Goal: Task Accomplishment & Management: Manage account settings

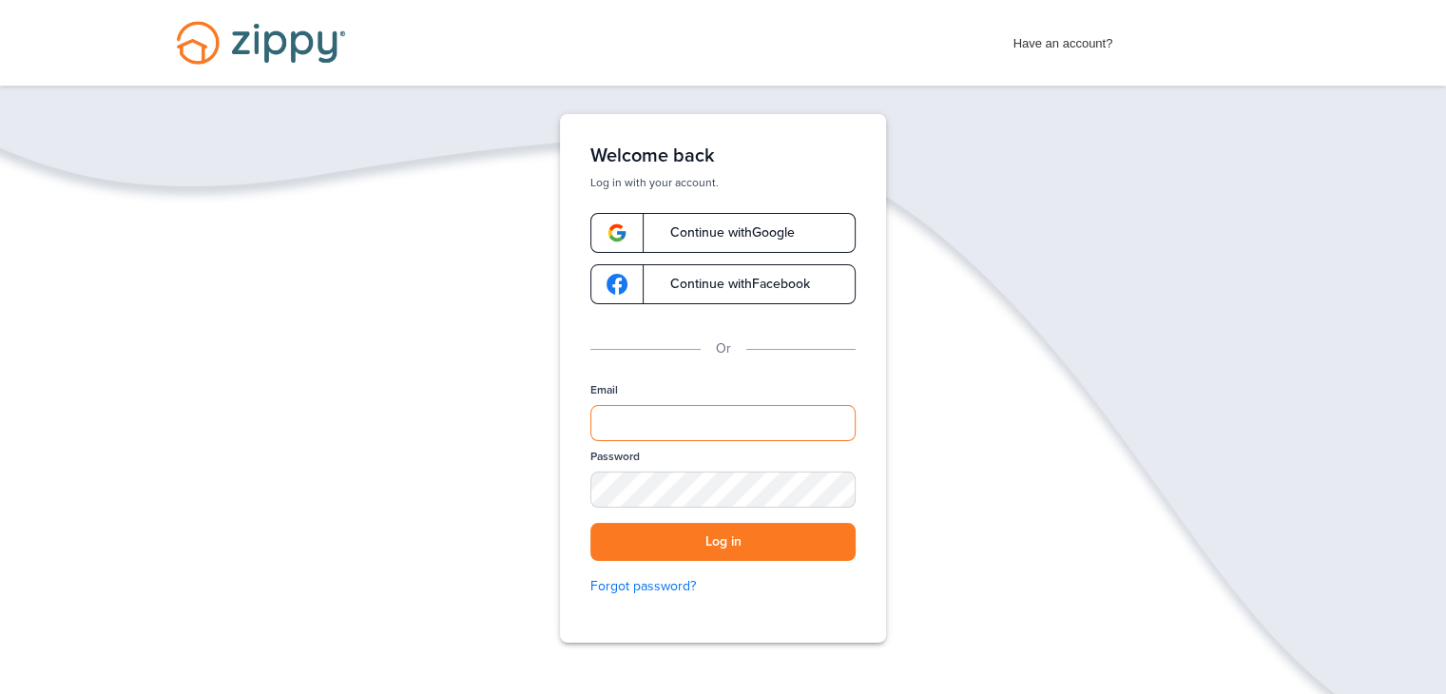
drag, startPoint x: 631, startPoint y: 408, endPoint x: 642, endPoint y: 402, distance: 11.9
click at [633, 408] on input "Email" at bounding box center [722, 423] width 265 height 36
type input "**********"
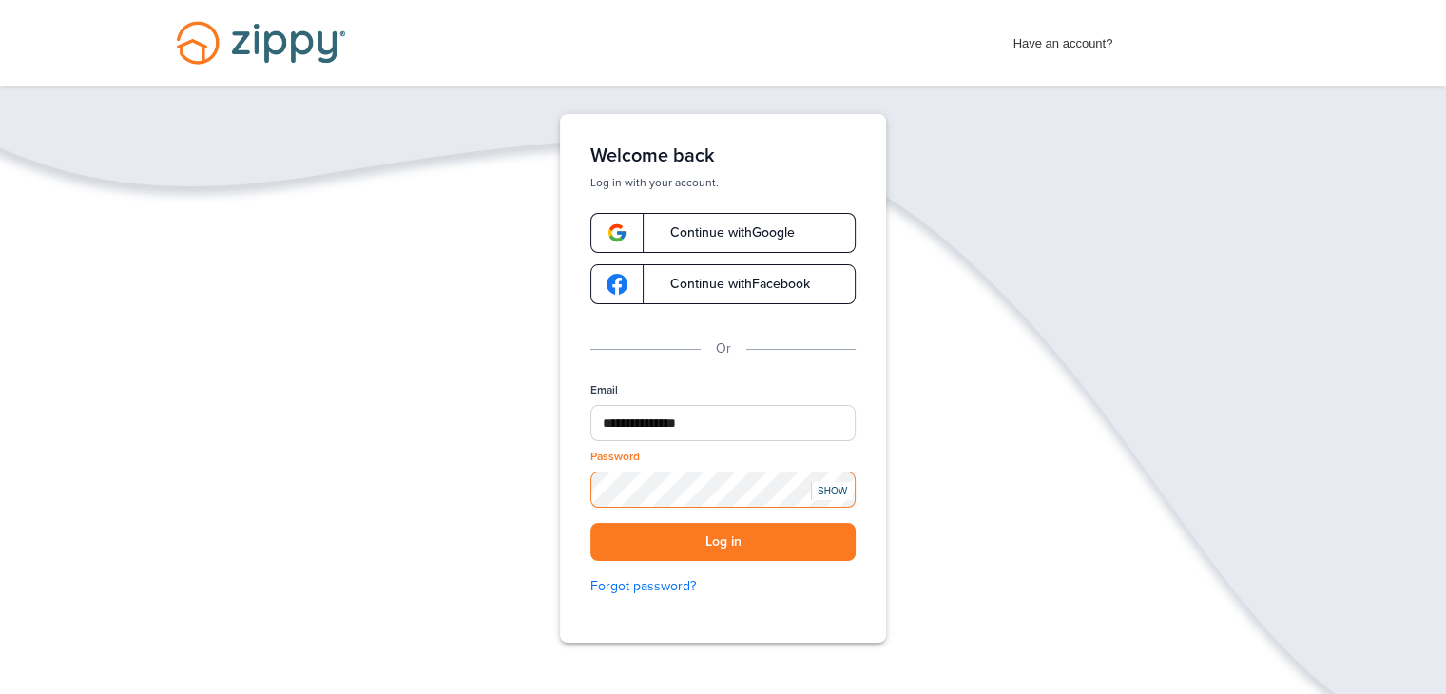
click at [590, 523] on button "Log in" at bounding box center [722, 542] width 265 height 39
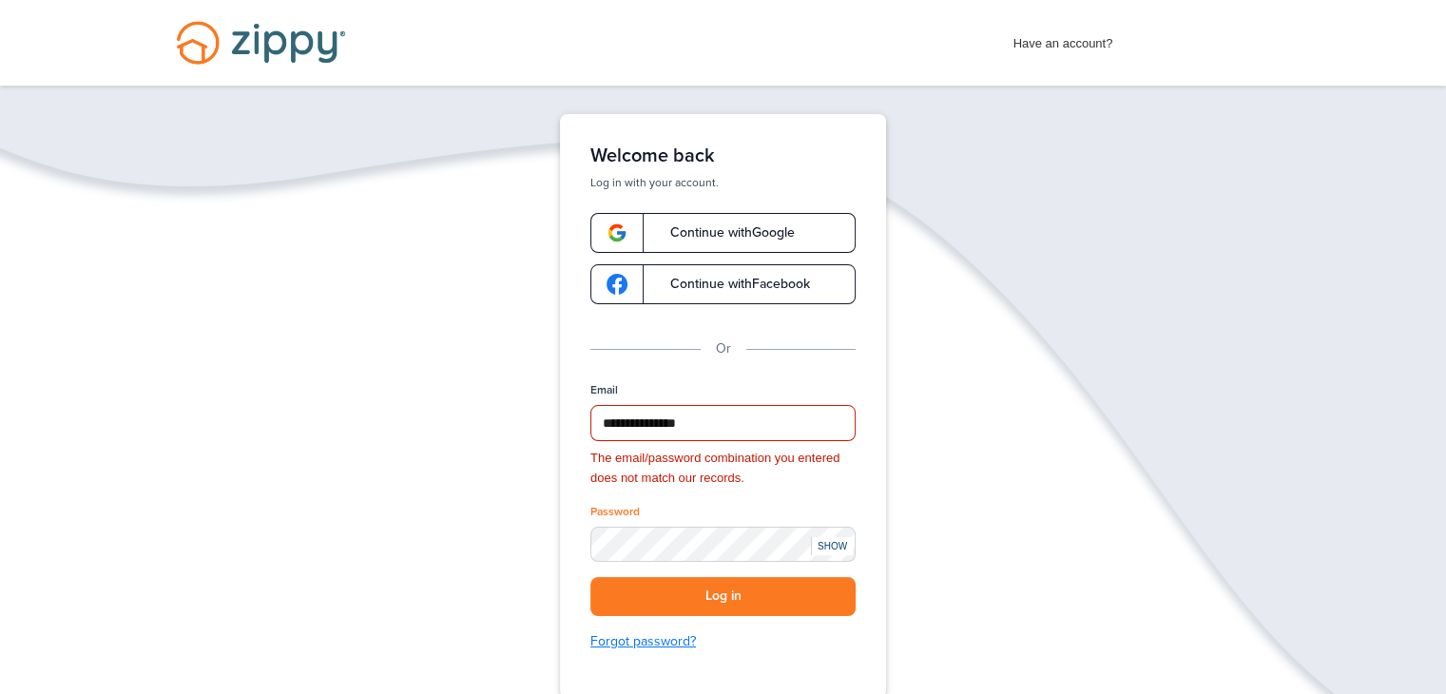
click at [642, 641] on link "Forgot password?" at bounding box center [722, 641] width 265 height 21
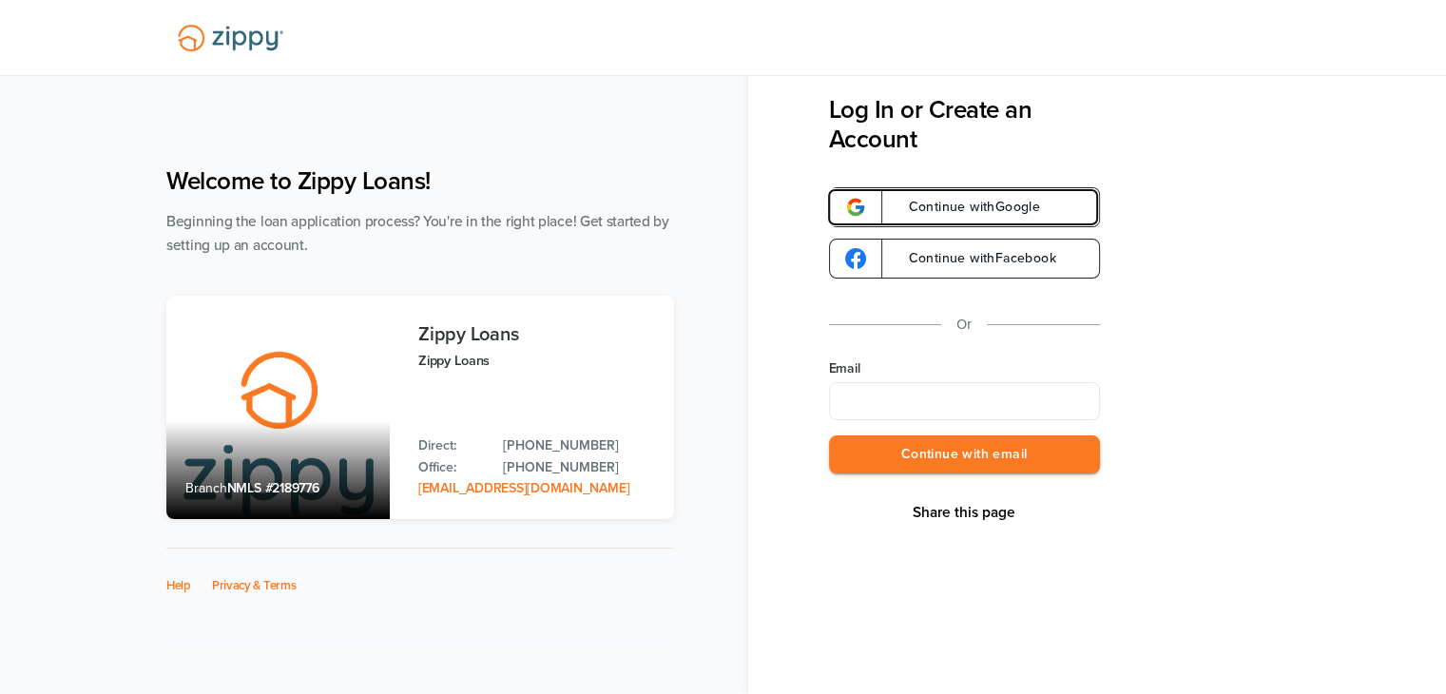
drag, startPoint x: 1015, startPoint y: 206, endPoint x: 1022, endPoint y: 215, distance: 10.8
click at [1015, 205] on span "Continue with Google" at bounding box center [965, 207] width 151 height 13
